Goal: Answer question/provide support: Answer question/provide support

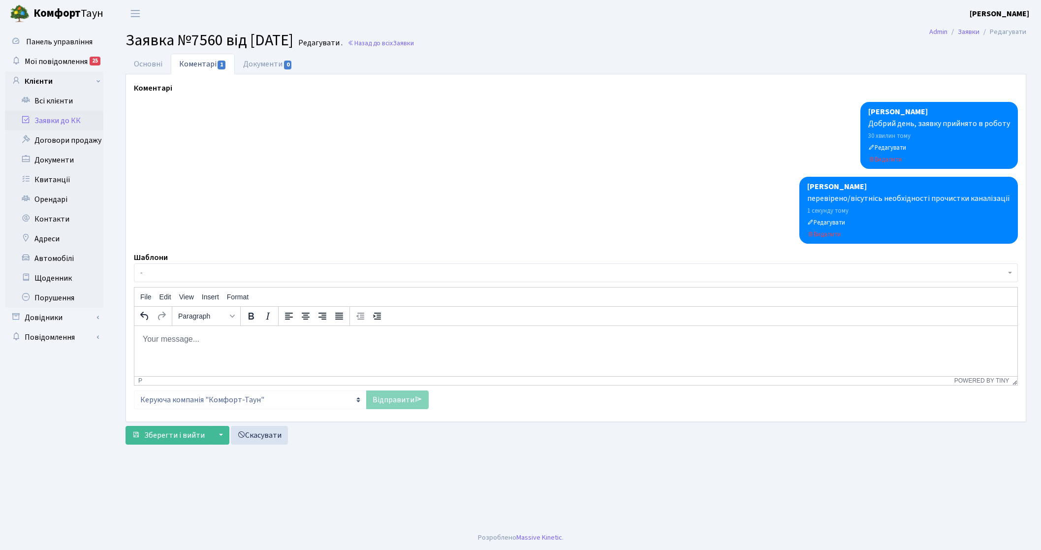
click at [54, 121] on link "Заявки до КК" at bounding box center [54, 121] width 98 height 20
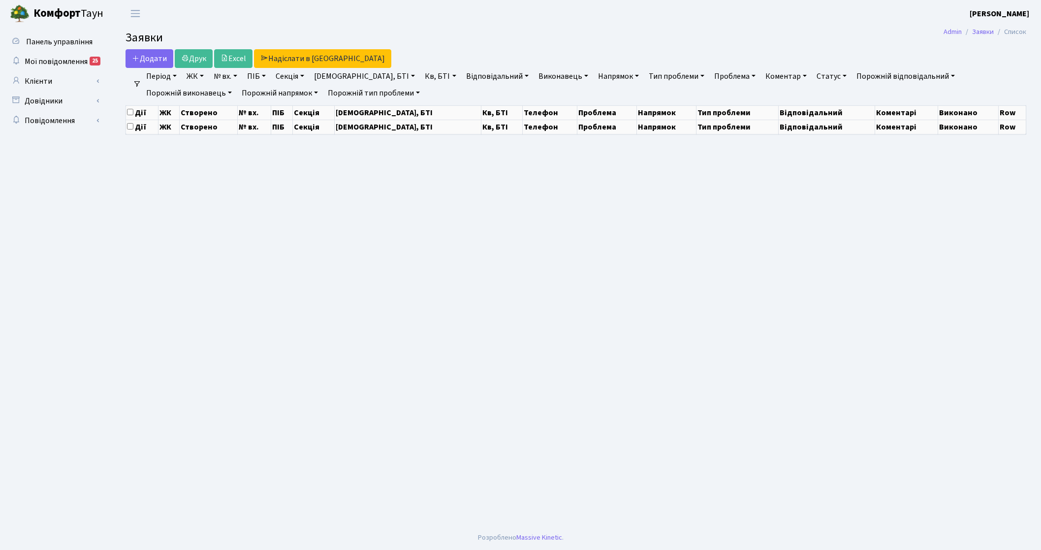
select select "25"
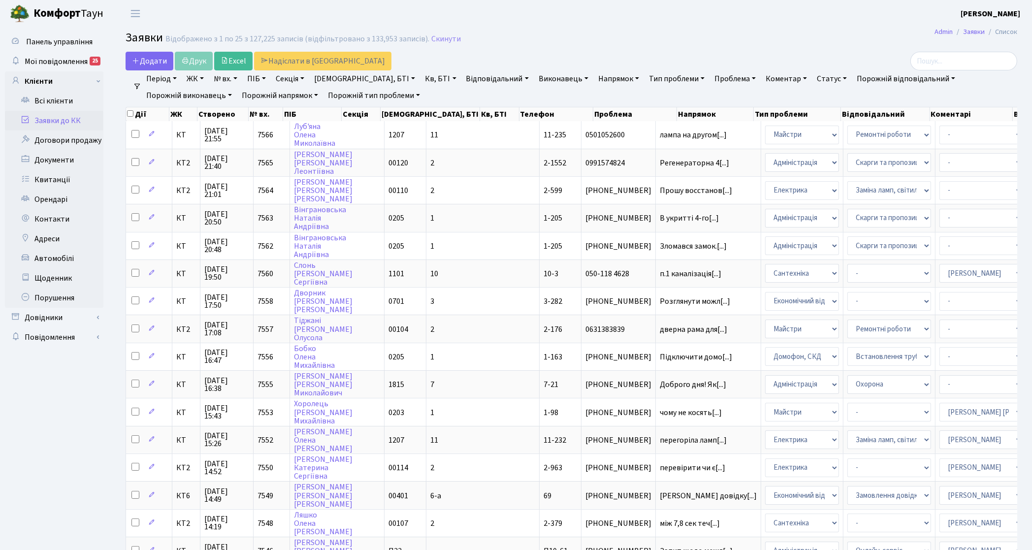
click at [63, 118] on link "Заявки до КК" at bounding box center [54, 121] width 98 height 20
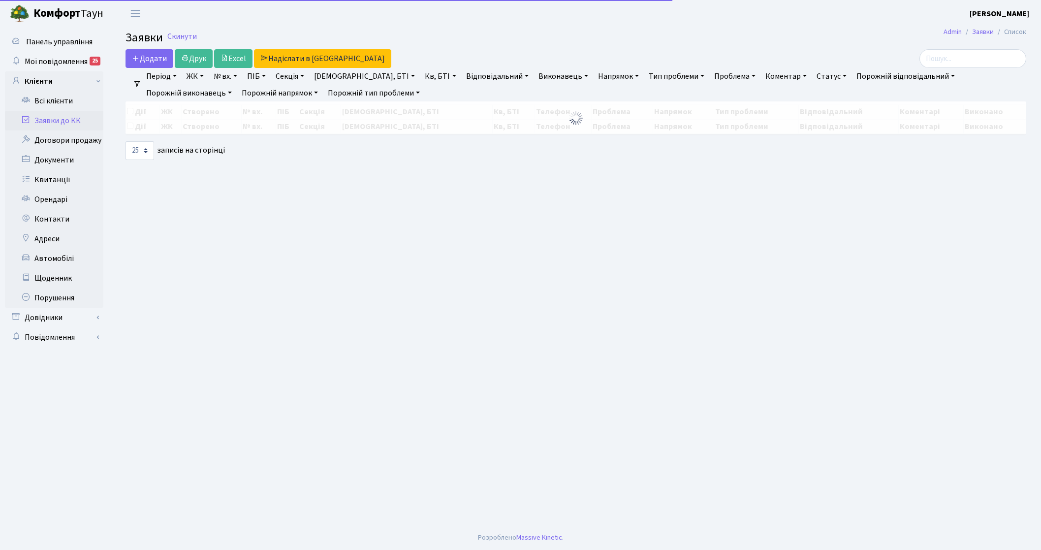
select select "25"
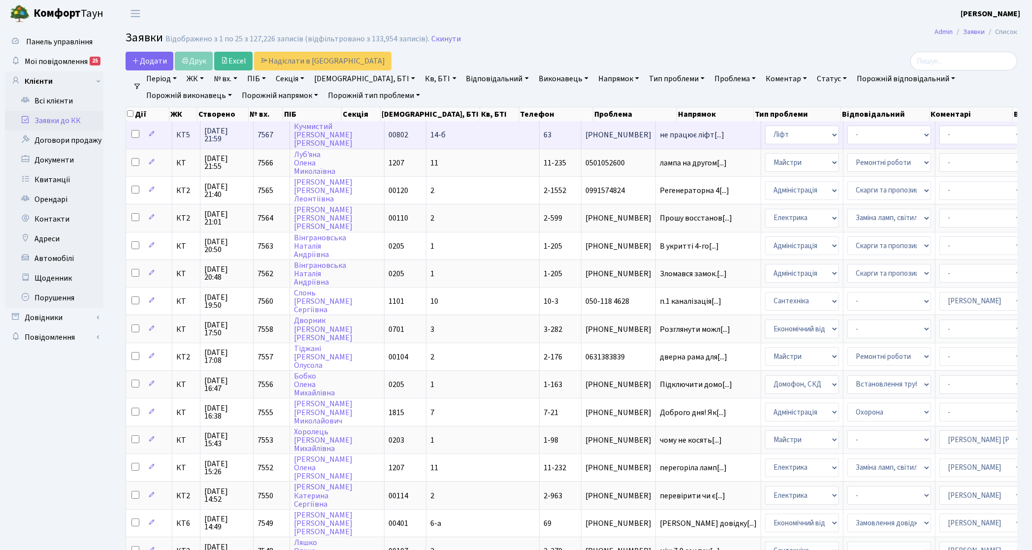
click at [188, 142] on td "КТ5" at bounding box center [186, 134] width 28 height 27
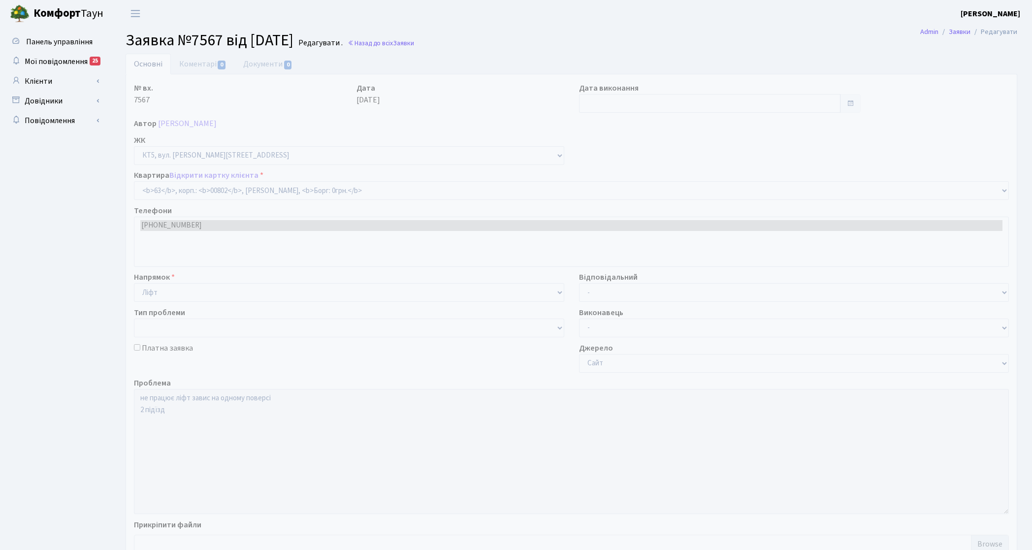
select select "17593"
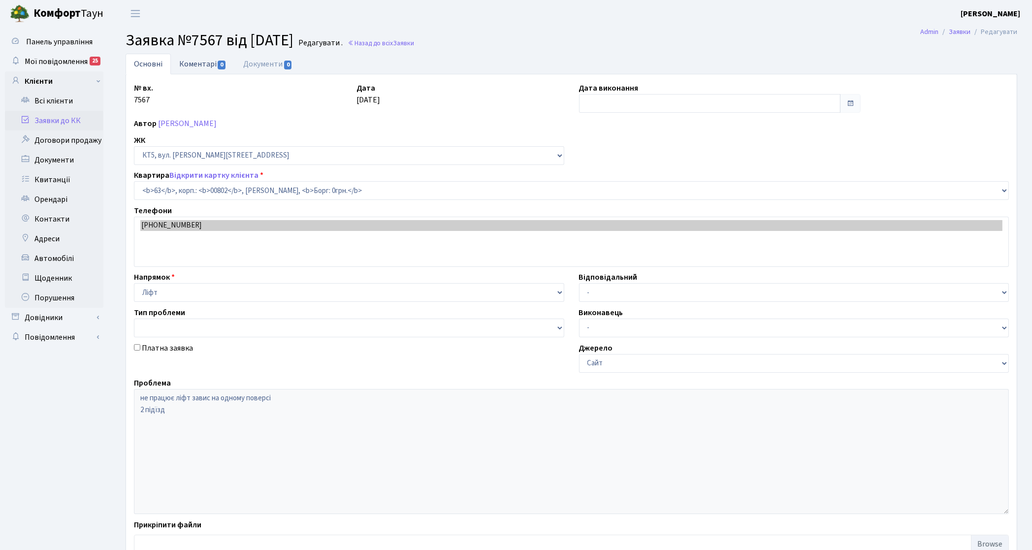
click at [195, 69] on link "Коментарі 0" at bounding box center [203, 64] width 64 height 20
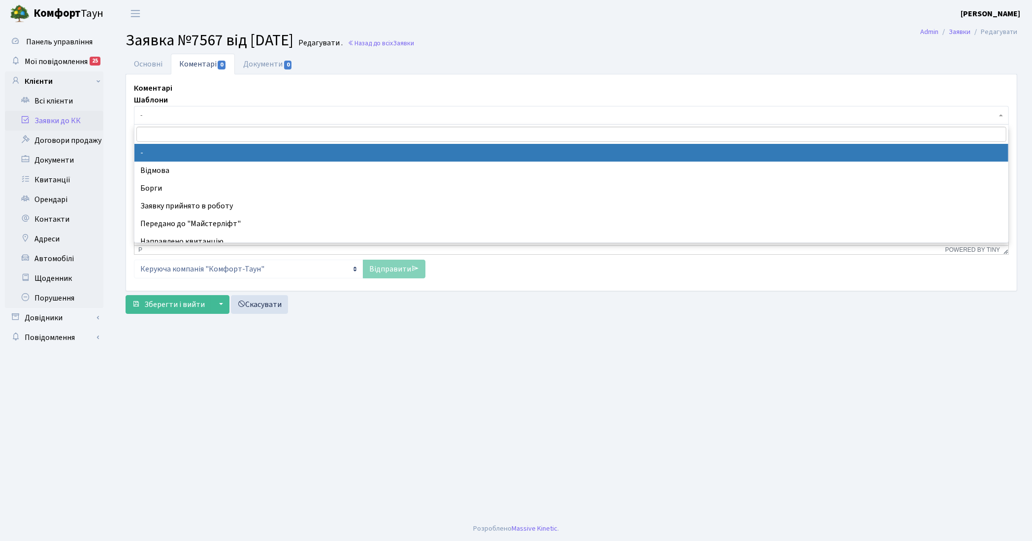
click at [194, 112] on span "-" at bounding box center [568, 115] width 856 height 10
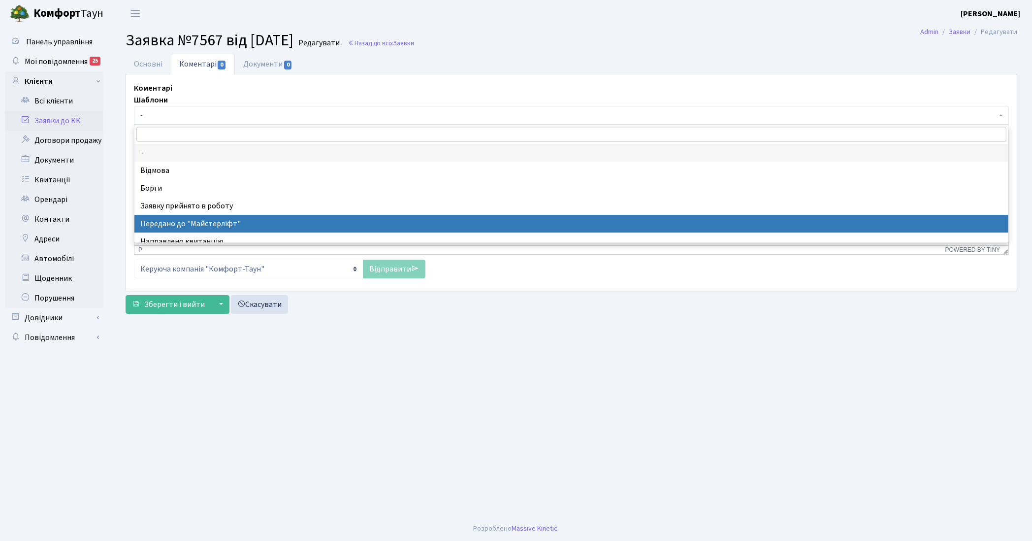
select select "9"
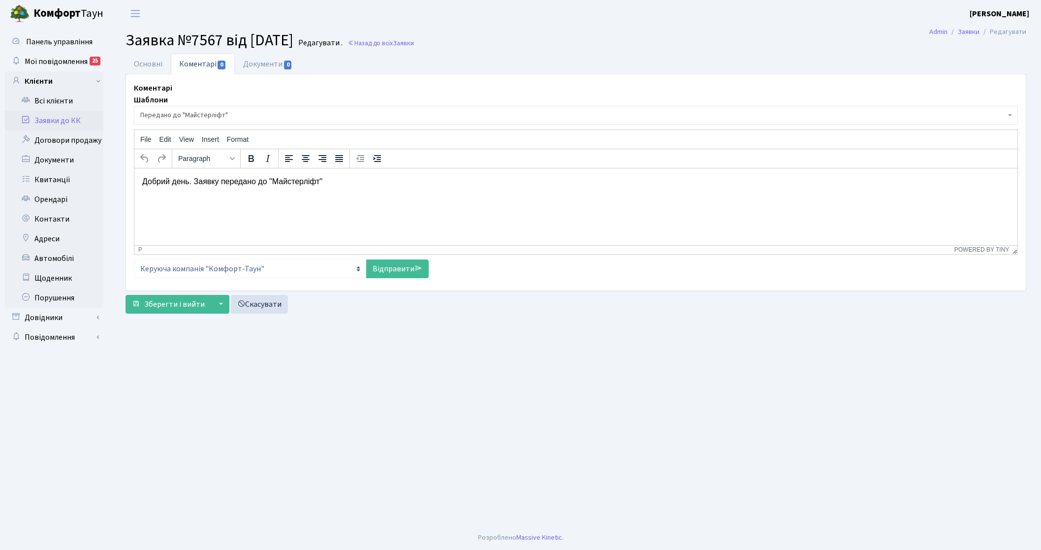
click at [389, 279] on div "Коментарі Шаблони - Відмова Борги Заявку прийнято в роботу Передано до "Майстер…" at bounding box center [576, 182] width 899 height 200
click at [410, 269] on link "Відправити" at bounding box center [397, 269] width 63 height 19
select select
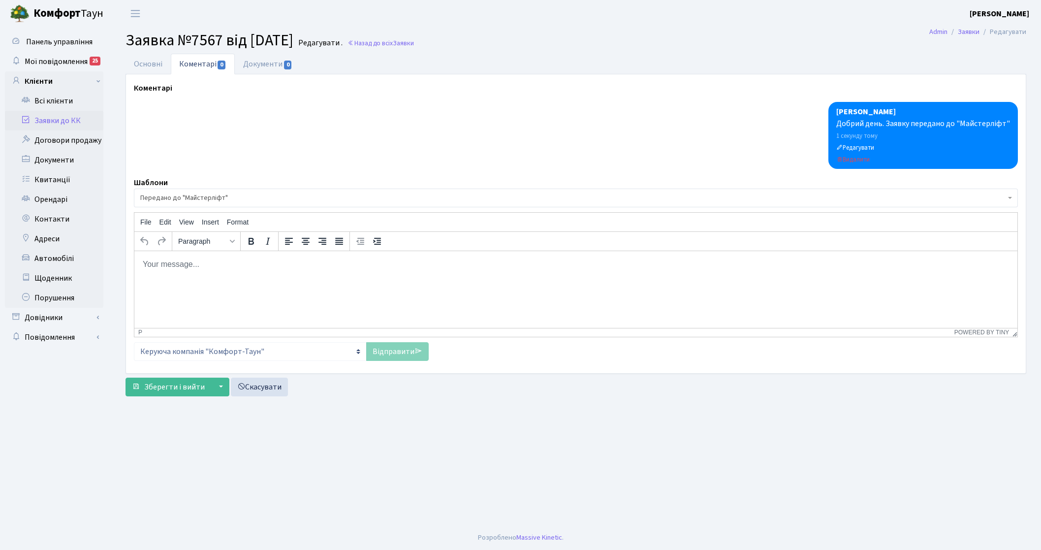
click at [68, 128] on link "Заявки до КК" at bounding box center [54, 121] width 98 height 20
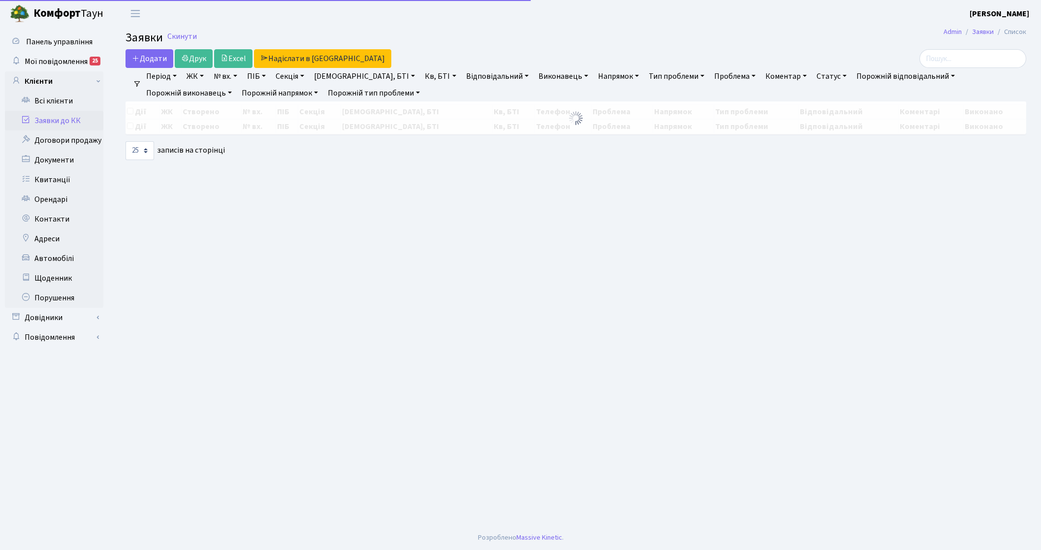
select select "25"
click at [72, 120] on link "Заявки до КК" at bounding box center [54, 121] width 98 height 20
select select "25"
